Goal: Book appointment/travel/reservation

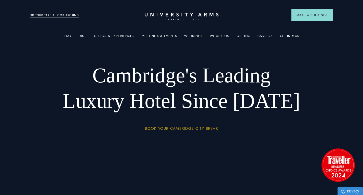
click at [174, 130] on link "BOOK YOUR CAMBRIDGE CITY BREAK" at bounding box center [181, 129] width 73 height 6
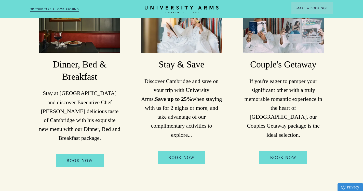
scroll to position [276, 0]
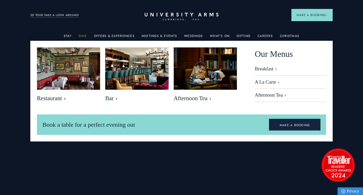
click at [84, 35] on link "Dine" at bounding box center [83, 37] width 8 height 7
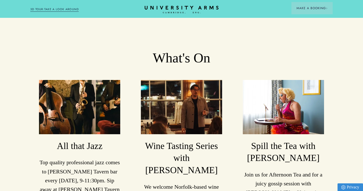
scroll to position [789, 0]
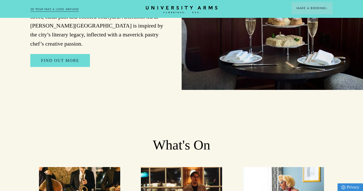
click at [166, 6] on header "Stay Suites Superior Rooms Classic Rooms Cosy Rooms Dine Restaurant Bar Afterno…" at bounding box center [181, 9] width 363 height 18
click at [174, 8] on icon "CAMBRIDGE’S LEADING LUXURY HOTEL SINCE [DATE]" at bounding box center [182, 10] width 72 height 8
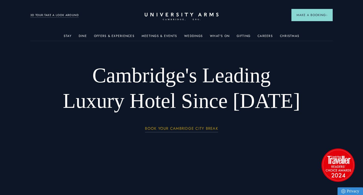
click at [178, 129] on link "BOOK YOUR CAMBRIDGE CITY BREAK" at bounding box center [181, 129] width 73 height 6
